Goal: Task Accomplishment & Management: Manage account settings

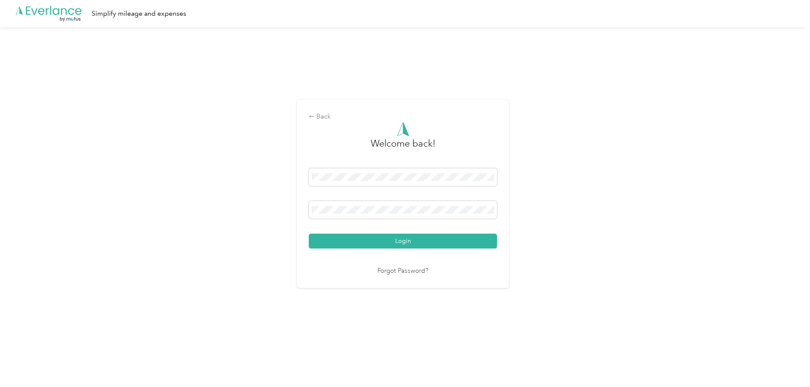
click at [407, 242] on button "Login" at bounding box center [403, 240] width 188 height 15
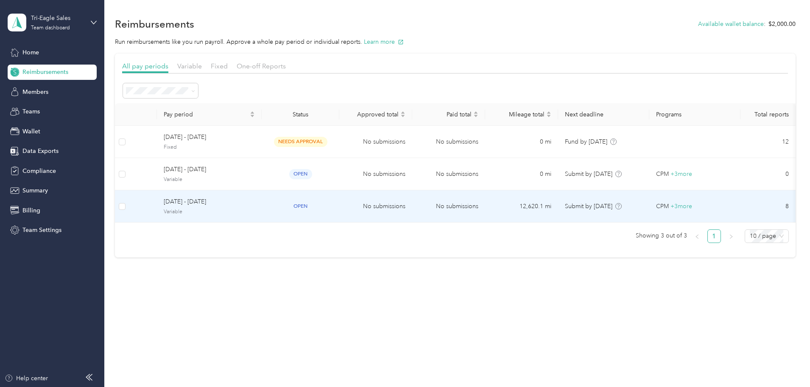
click at [312, 205] on span "open" at bounding box center [300, 206] width 23 height 10
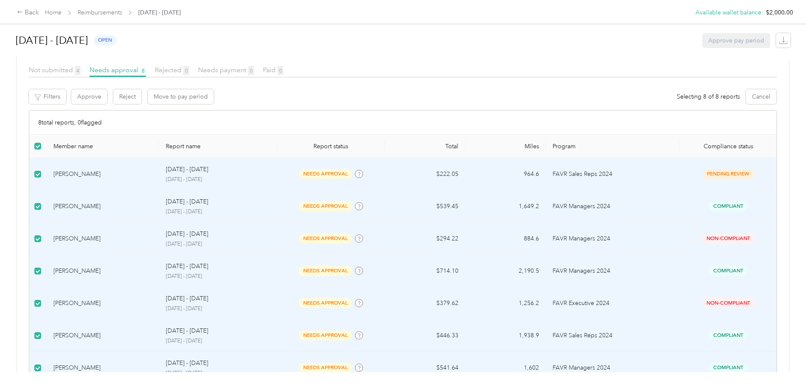
scroll to position [127, 0]
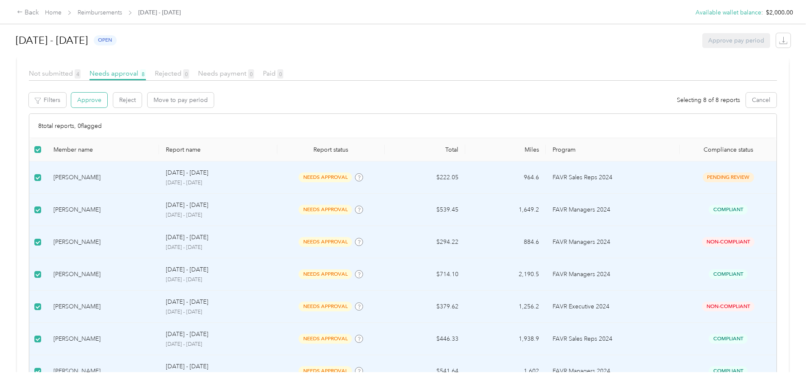
click at [107, 99] on button "Approve" at bounding box center [89, 99] width 36 height 15
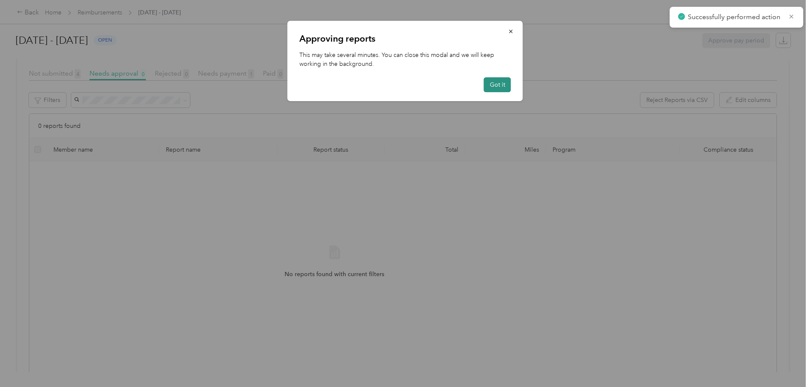
click at [499, 87] on button "Got it" at bounding box center [497, 84] width 27 height 15
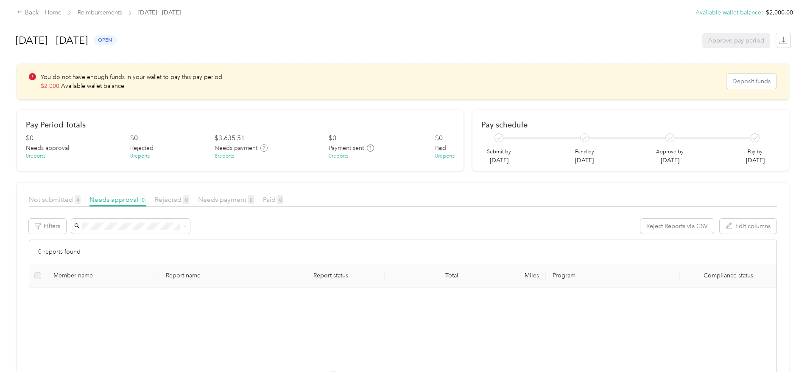
scroll to position [46, 0]
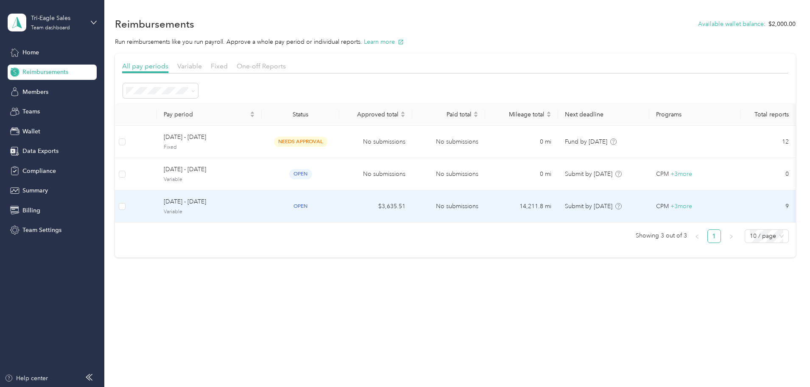
click at [412, 206] on td "$3,635.51" at bounding box center [375, 206] width 73 height 32
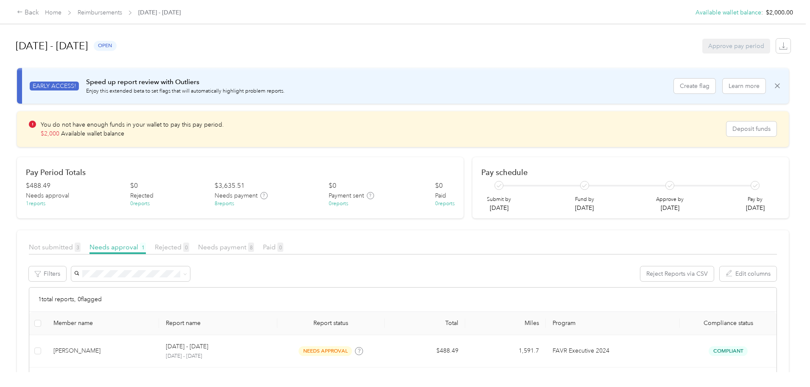
scroll to position [41, 0]
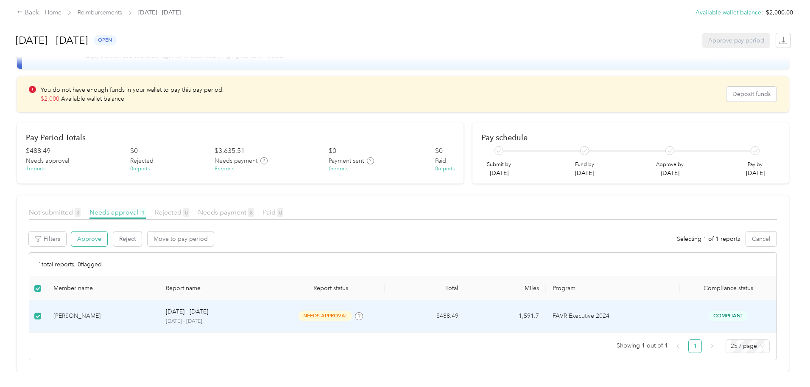
click at [107, 231] on button "Approve" at bounding box center [89, 238] width 36 height 15
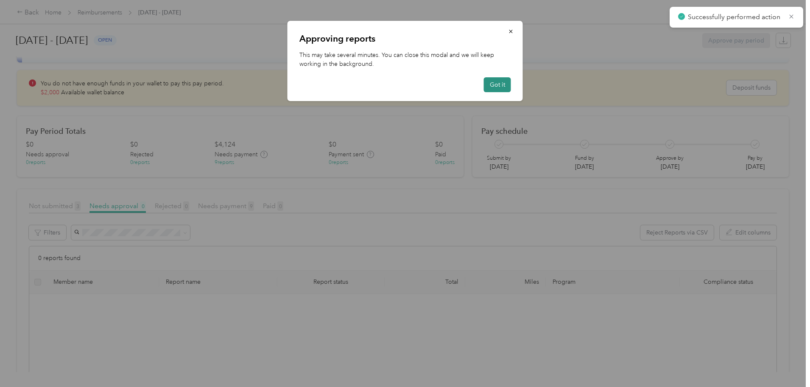
click at [488, 86] on button "Got it" at bounding box center [497, 84] width 27 height 15
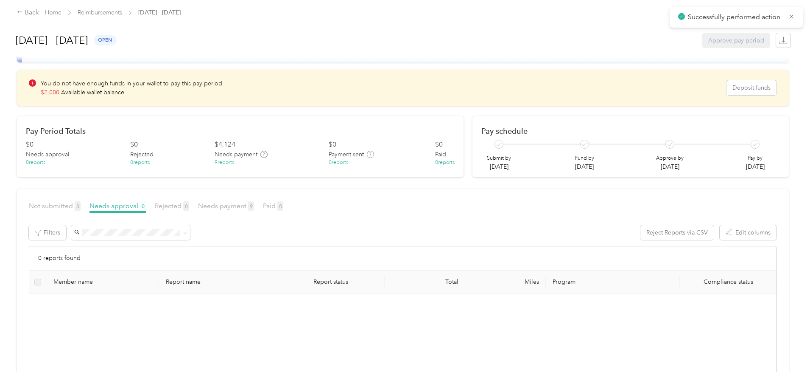
click at [234, 162] on div "9 reports" at bounding box center [225, 163] width 20 height 8
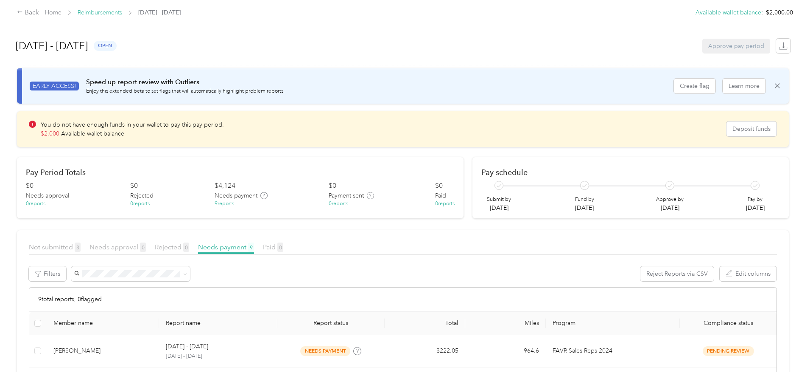
click at [122, 14] on link "Reimbursements" at bounding box center [100, 12] width 45 height 7
